Goal: Complete application form

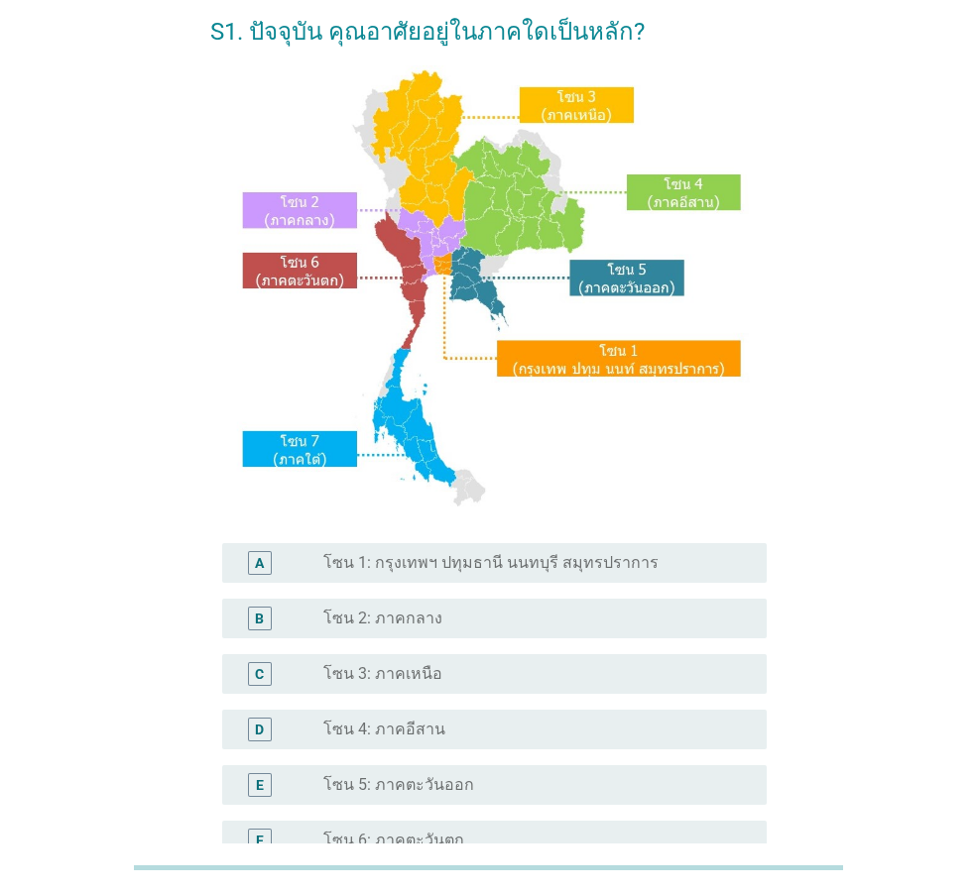
scroll to position [99, 0]
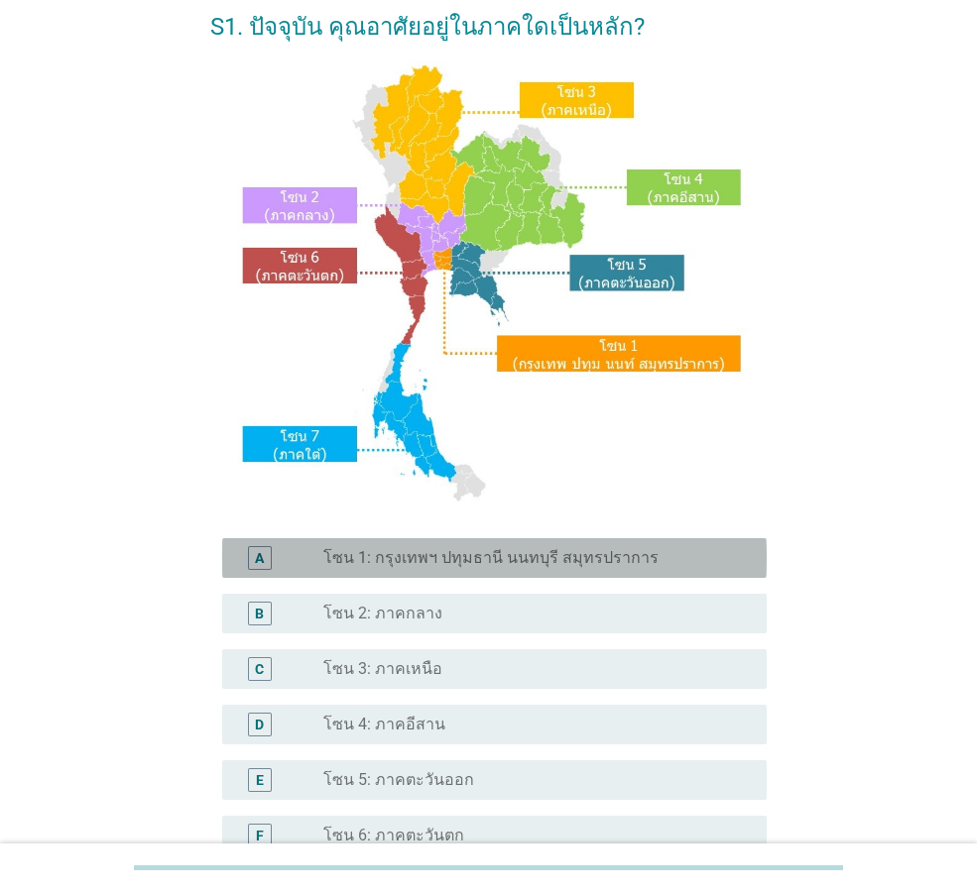
click at [642, 558] on div "radio_button_unchecked โซน 1: กรุงเทพฯ ปทุมธานี นนทบุรี สมุทรปราการ" at bounding box center [529, 558] width 412 height 20
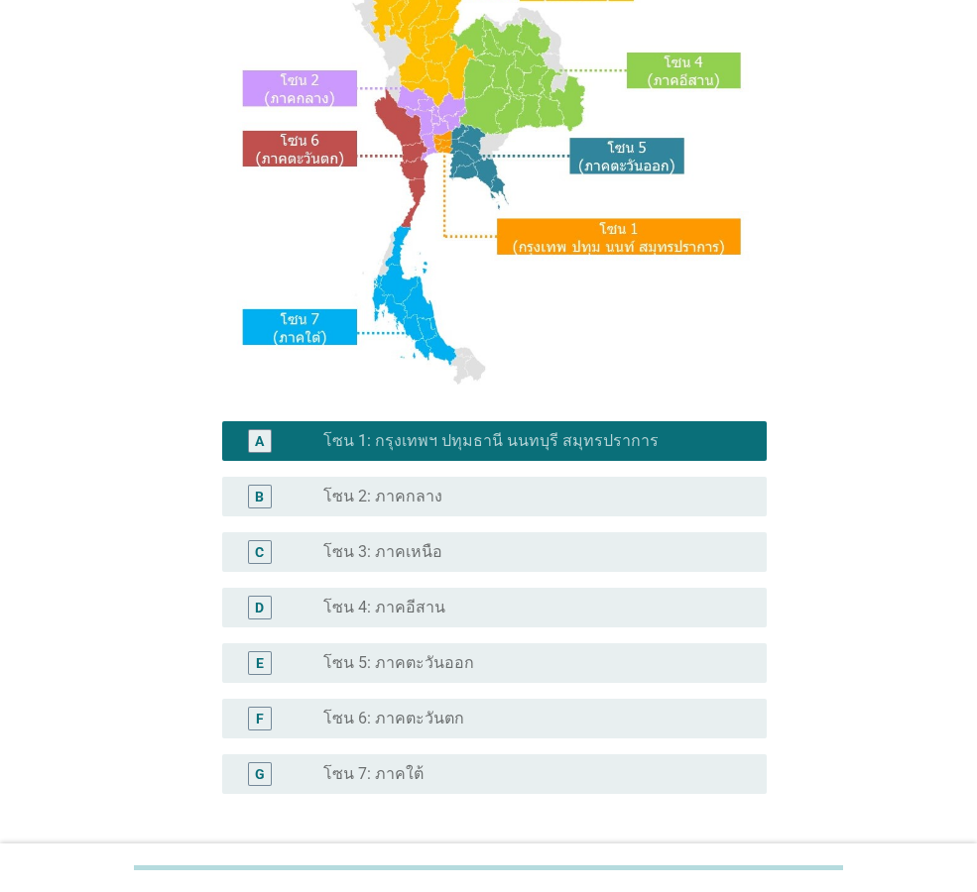
scroll to position [373, 0]
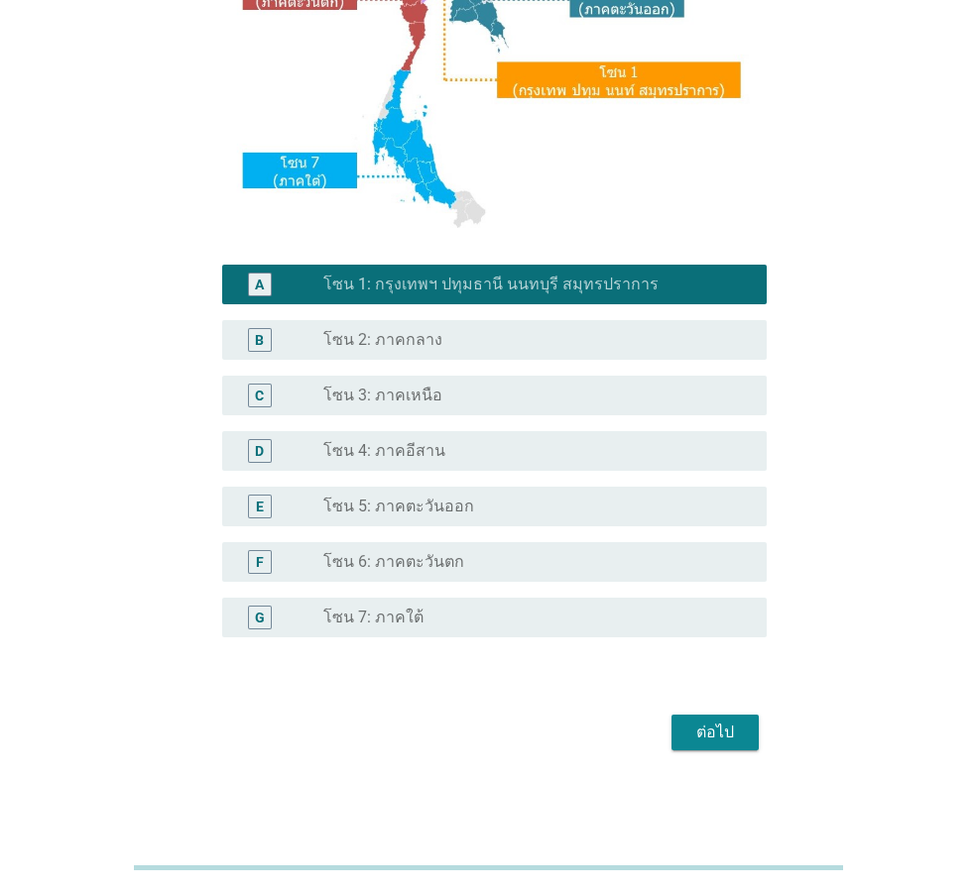
click at [720, 732] on div "ต่อไป" at bounding box center [715, 733] width 56 height 24
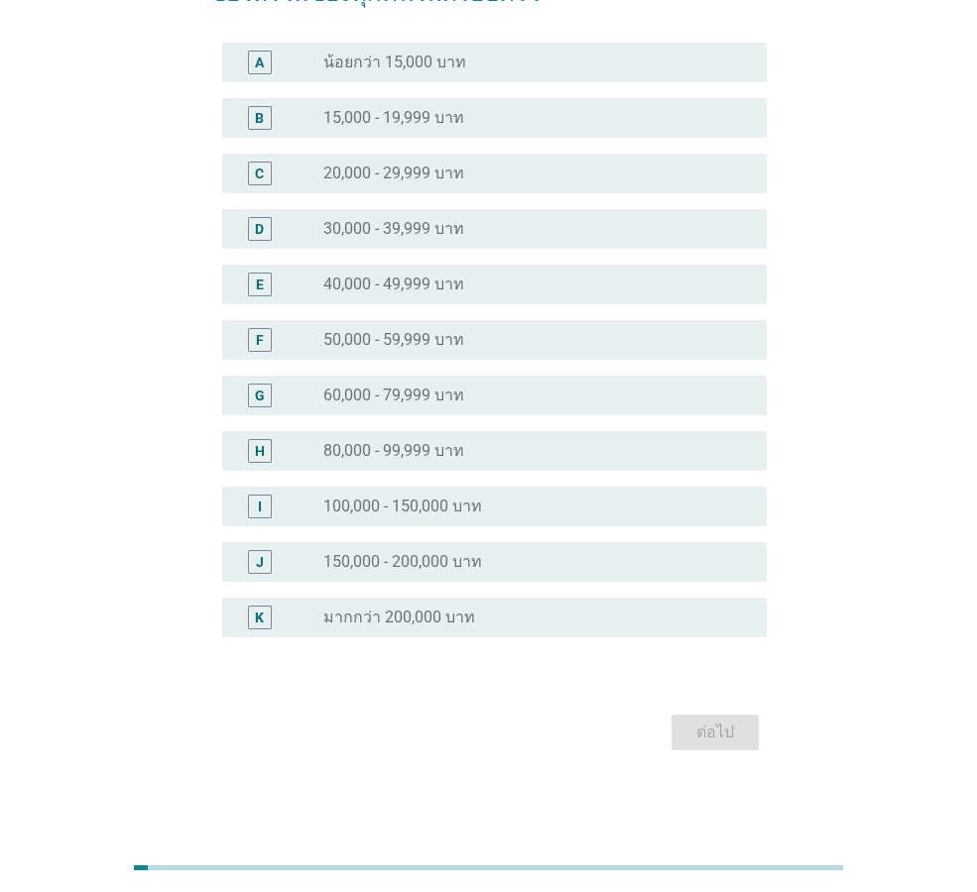
scroll to position [0, 0]
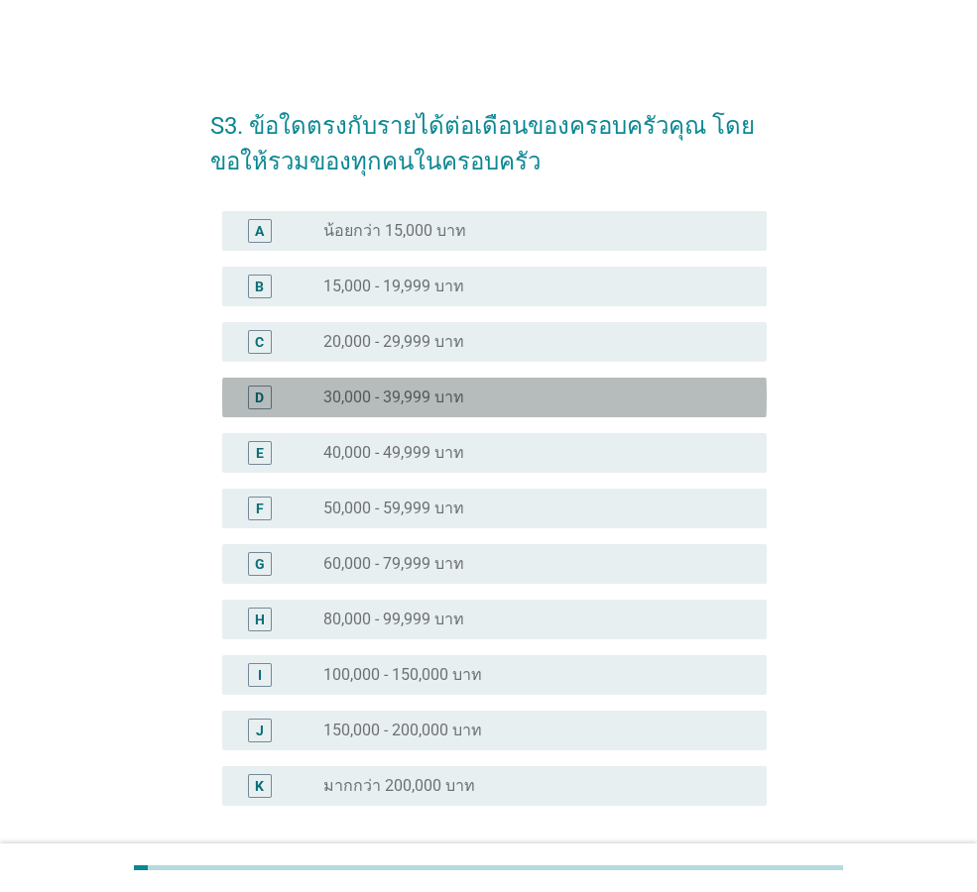
click at [547, 391] on div "radio_button_unchecked 30,000 - 39,999 บาท" at bounding box center [529, 398] width 412 height 20
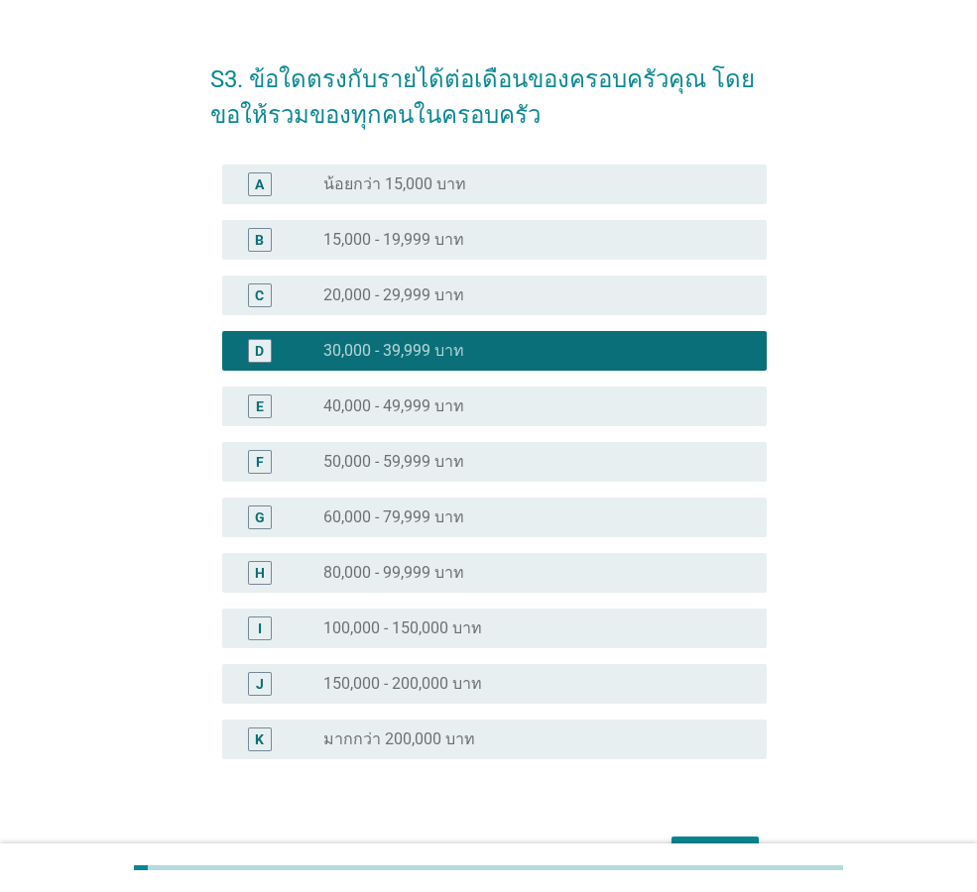
scroll to position [169, 0]
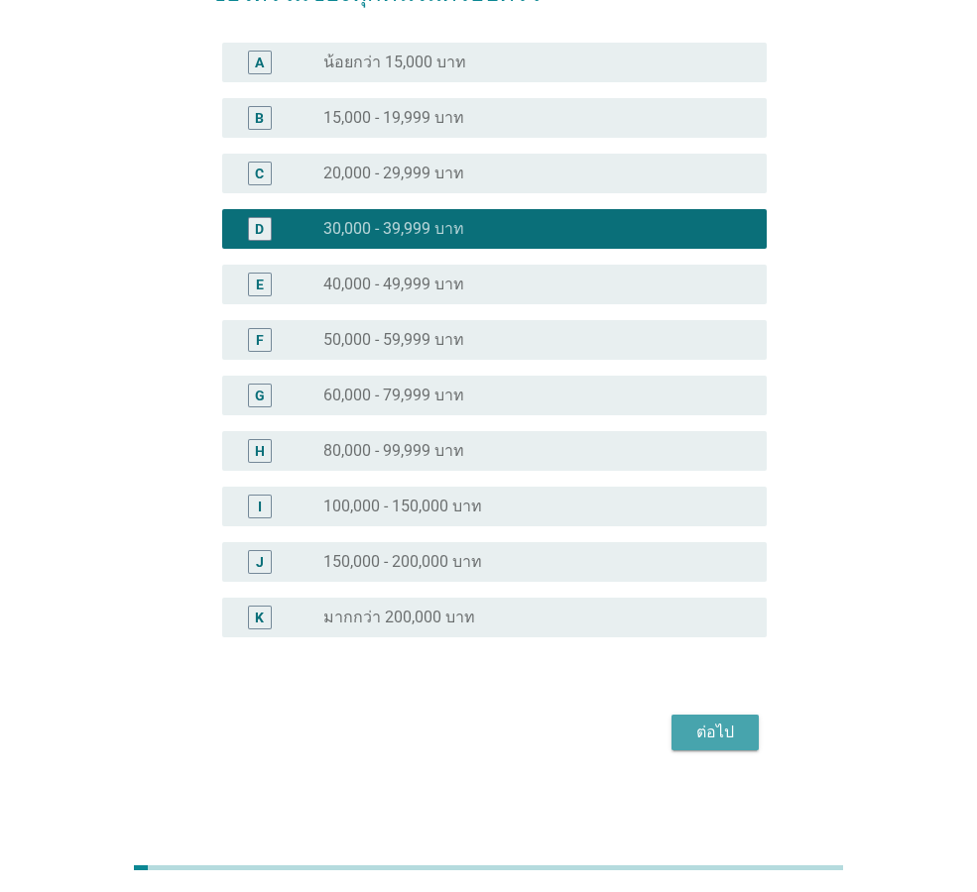
click at [741, 732] on div "ต่อไป" at bounding box center [715, 733] width 56 height 24
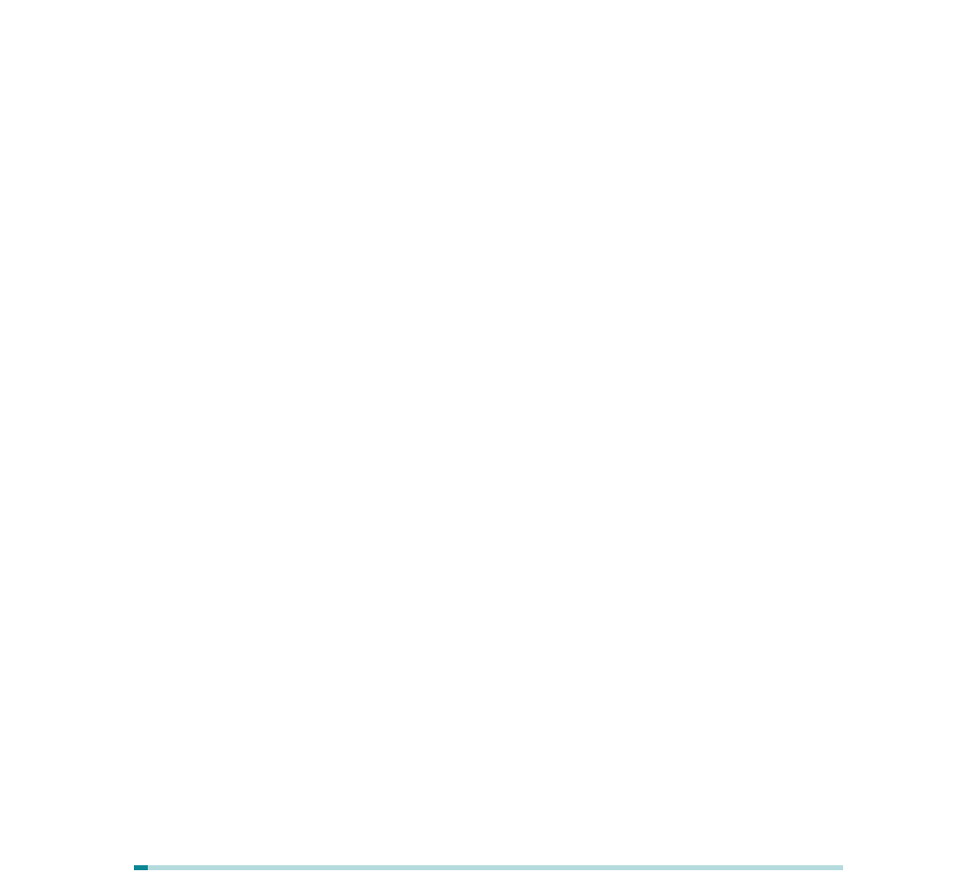
scroll to position [0, 0]
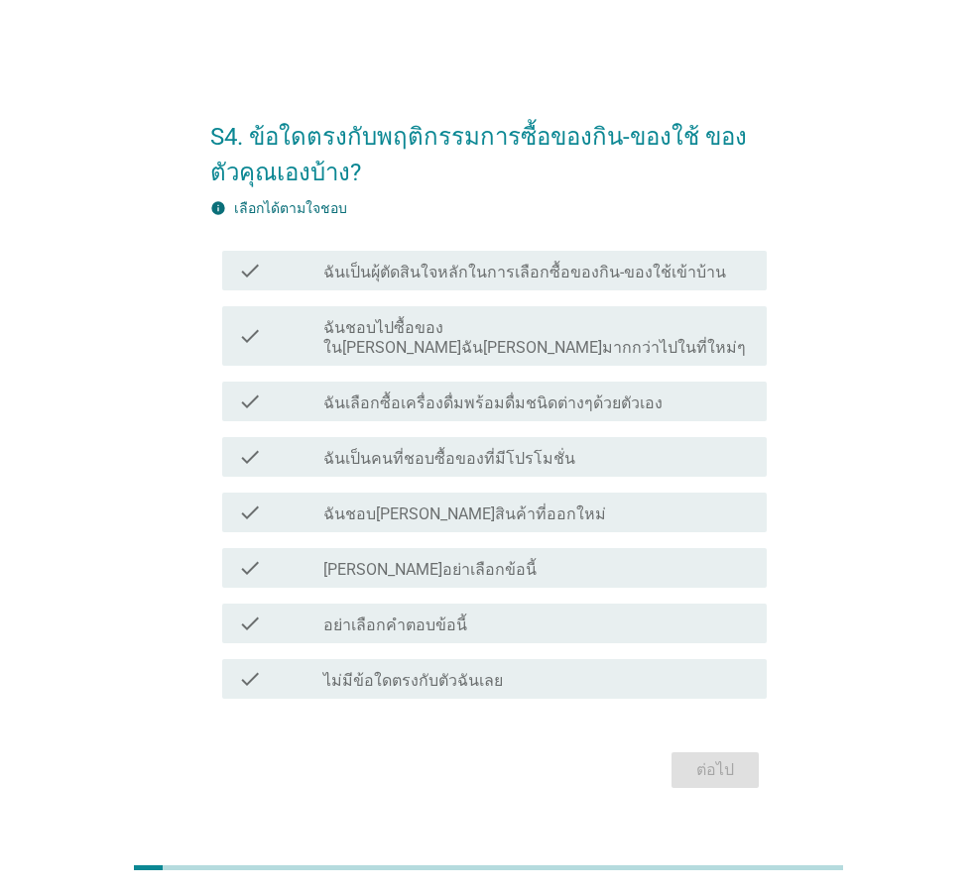
click at [605, 283] on label "ฉันเป็นผุ้ตัดสินใจหลักในการเลือกซื้อของกิน-ของใช้เข้าบ้าน" at bounding box center [524, 273] width 403 height 20
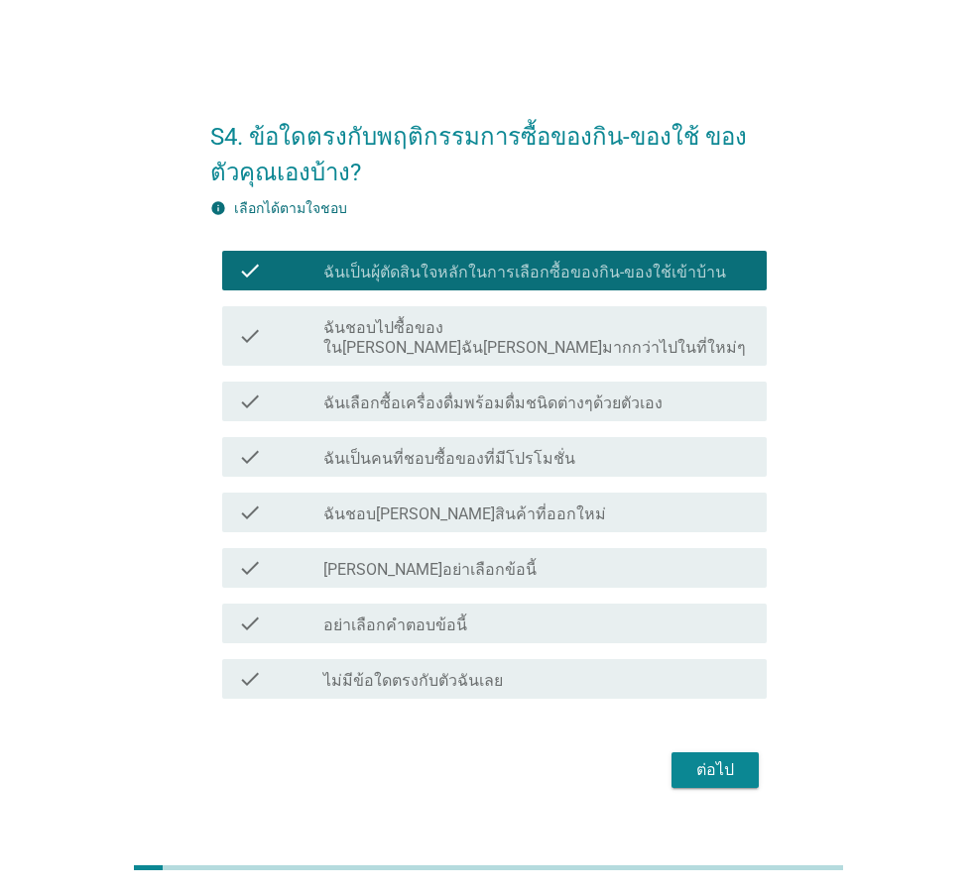
click at [630, 350] on div "check check_box_outline_blank ฉันชอบไปซื้อของใน[PERSON_NAME]ฉัน[PERSON_NAME]มาก…" at bounding box center [494, 335] width 544 height 59
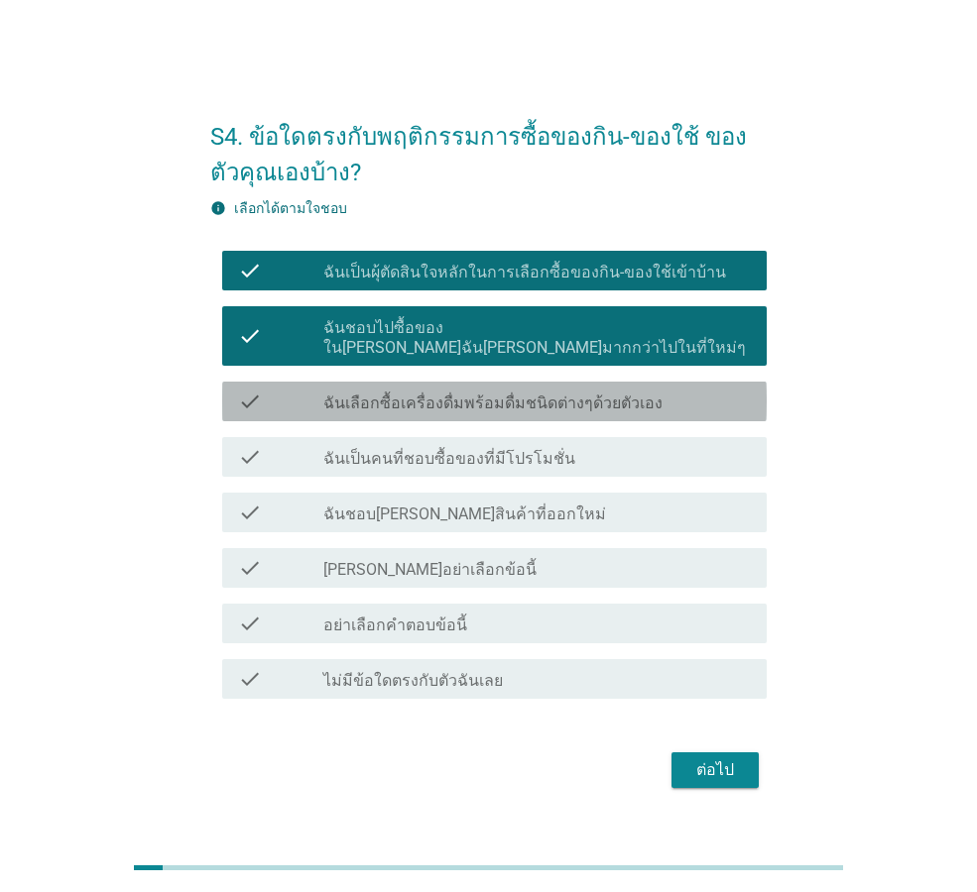
click at [615, 394] on label "ฉันเลือกซื้อเครื่องดื่มพร้อมดื่มชนิดต่างๆด้วยตัวเอง" at bounding box center [492, 404] width 339 height 20
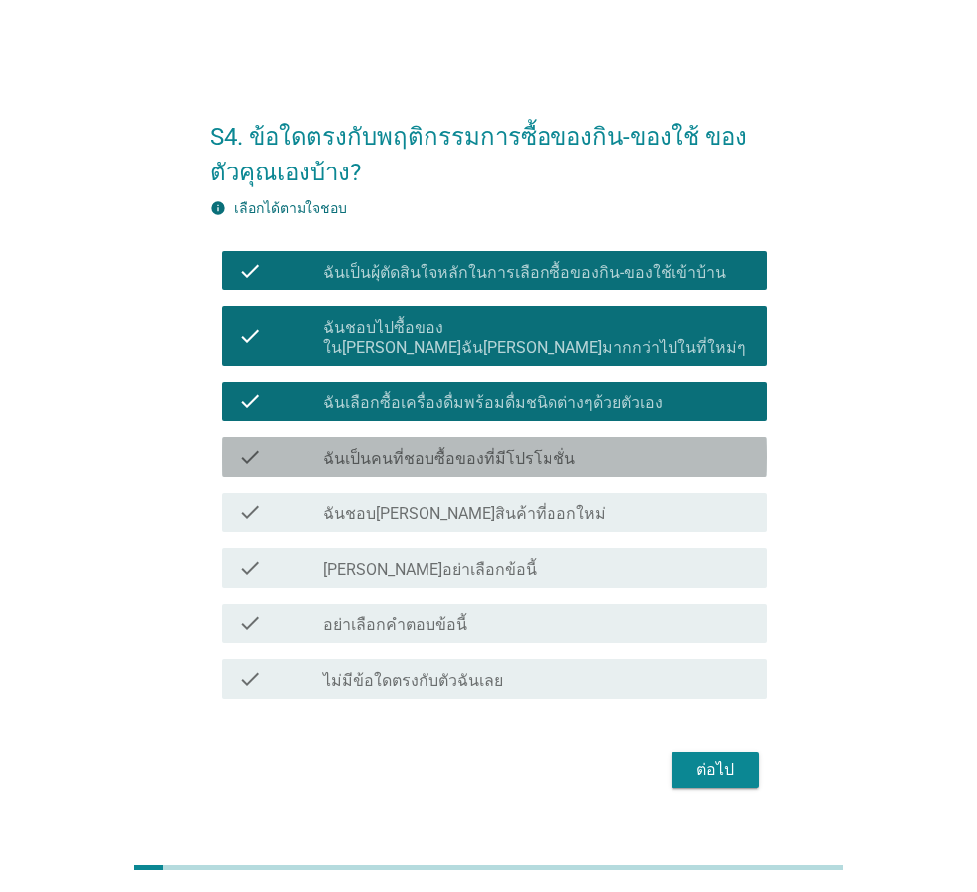
click at [591, 445] on div "check_box_outline_blank ฉันเป็นคนที่ชอบซื้อของที่มีโปรโมชั่น" at bounding box center [536, 457] width 427 height 24
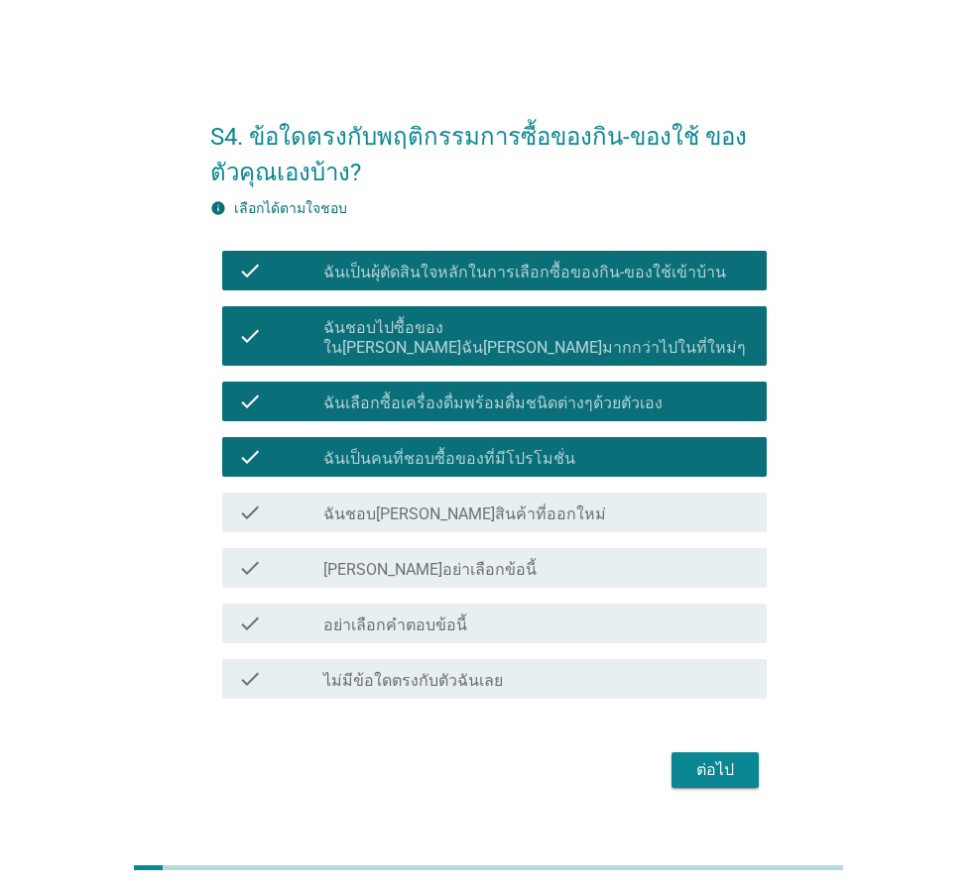
click at [558, 508] on div "check_box_outline_blank ฉันชอบ[PERSON_NAME]สินค้าที่ออกใหม่" at bounding box center [536, 513] width 427 height 24
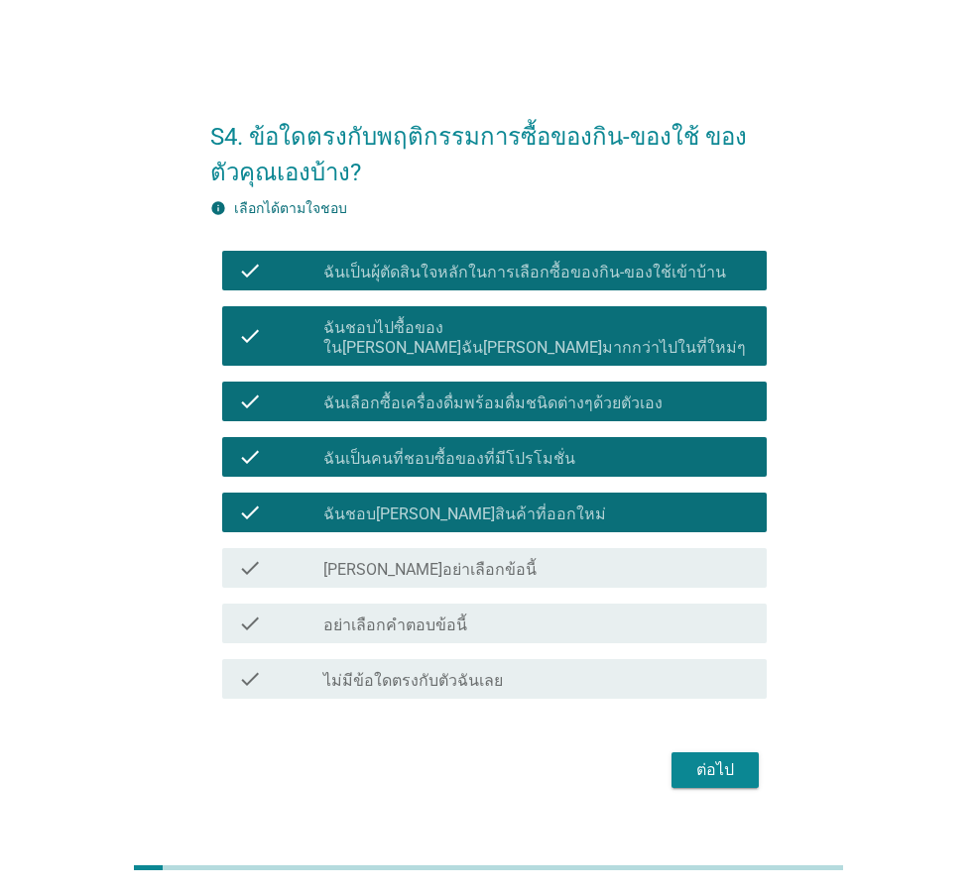
click at [710, 771] on div "ต่อไป" at bounding box center [715, 771] width 56 height 24
